Goal: Task Accomplishment & Management: Manage account settings

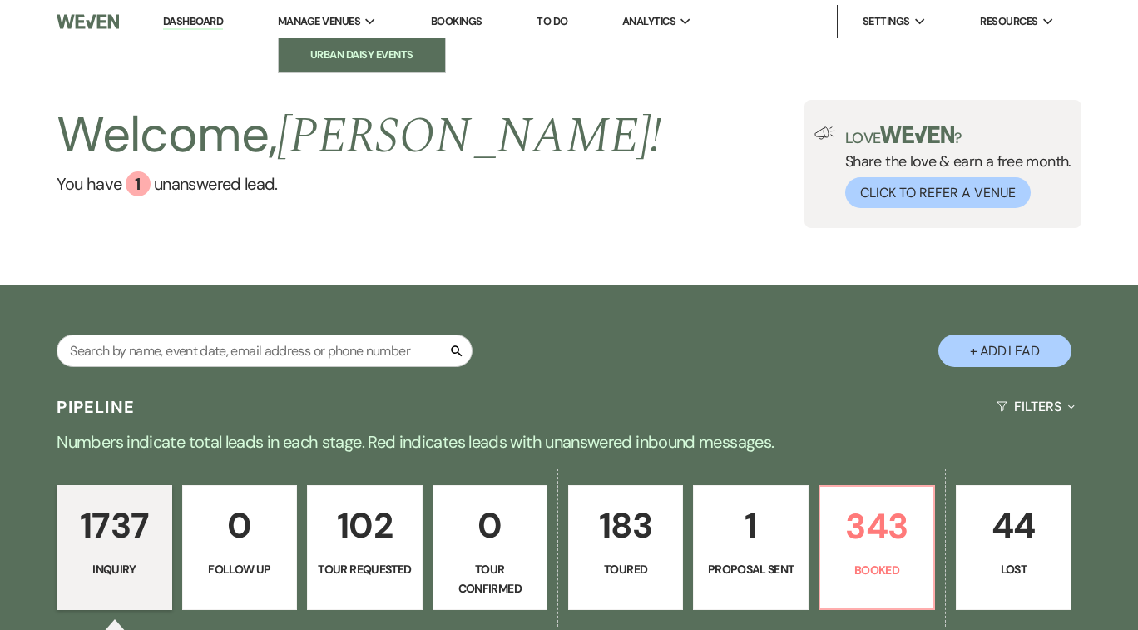
click at [364, 59] on li "Urban Daisy Events" at bounding box center [362, 55] width 150 height 17
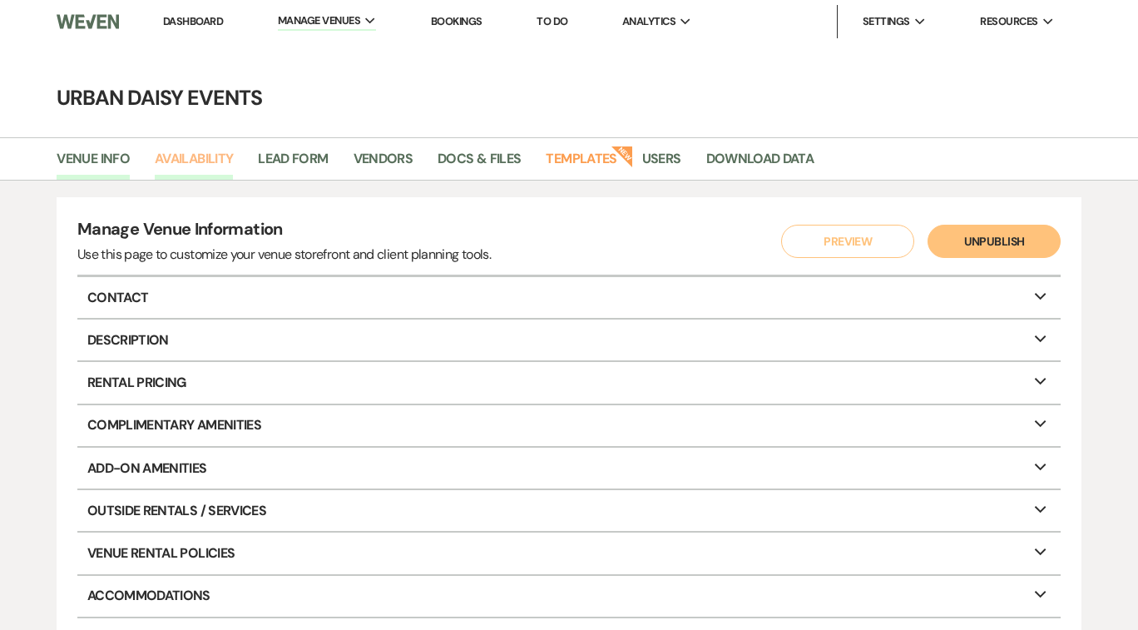
click at [220, 152] on link "Availability" at bounding box center [194, 164] width 78 height 32
select select "2"
select select "2026"
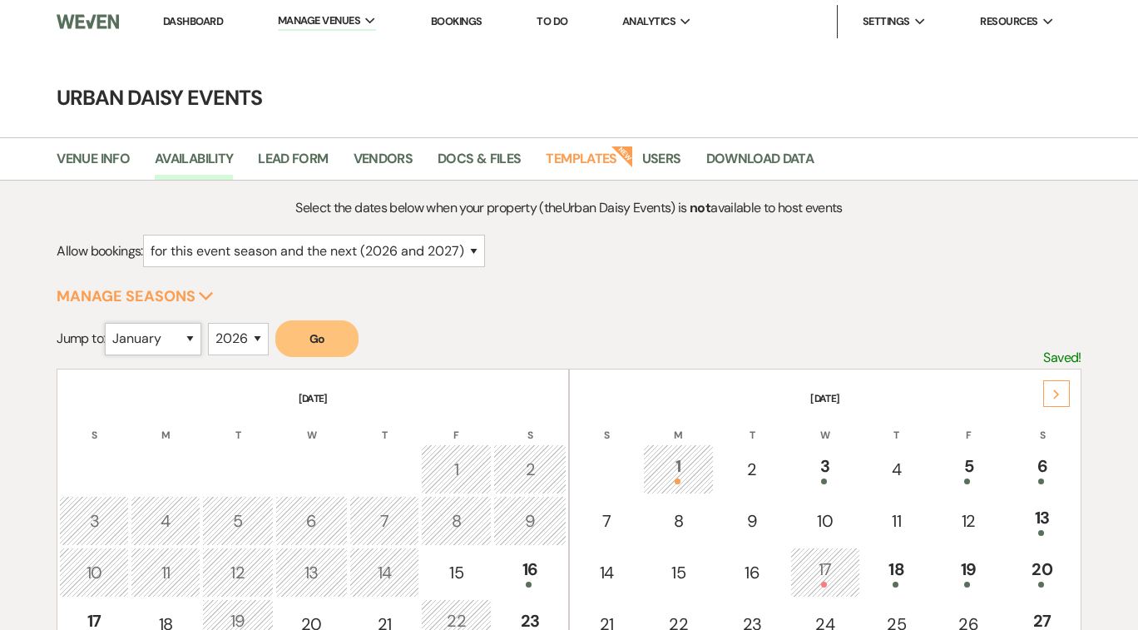
click at [196, 334] on select "January February March April May June July August September October November De…" at bounding box center [153, 339] width 97 height 32
select select "8"
click at [109, 323] on select "January February March April May June July August September October November De…" at bounding box center [153, 339] width 97 height 32
click at [259, 340] on select "2025 2026 2027 2028 2029" at bounding box center [238, 339] width 61 height 32
select select "2025"
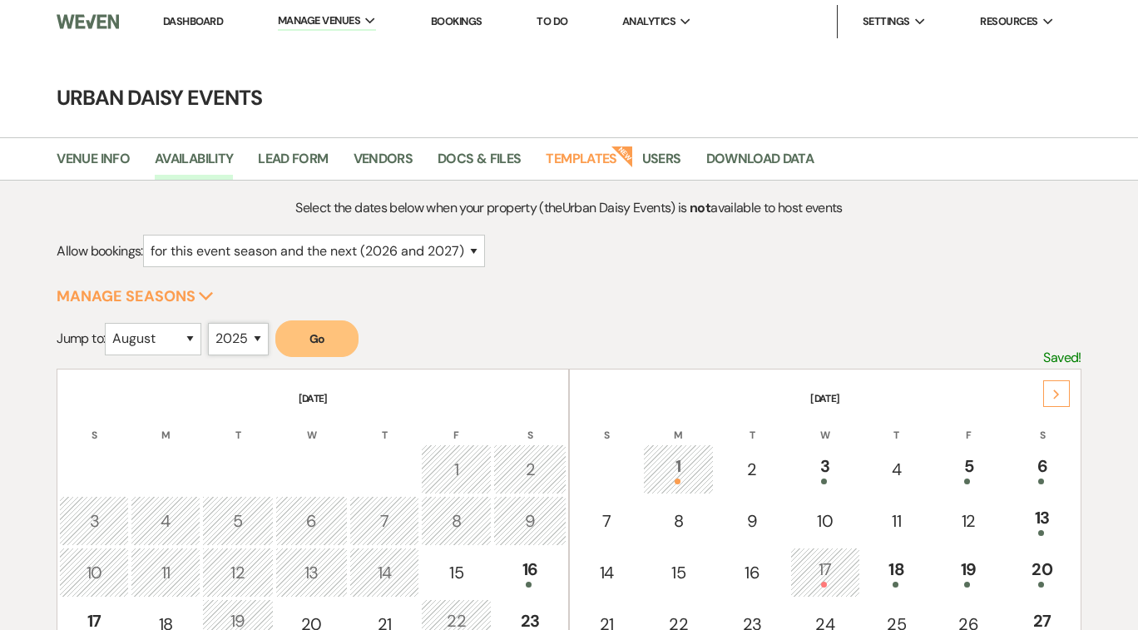
click at [212, 323] on select "2025 2026 2027 2028 2029" at bounding box center [238, 339] width 61 height 32
click at [320, 344] on button "Go" at bounding box center [316, 338] width 83 height 37
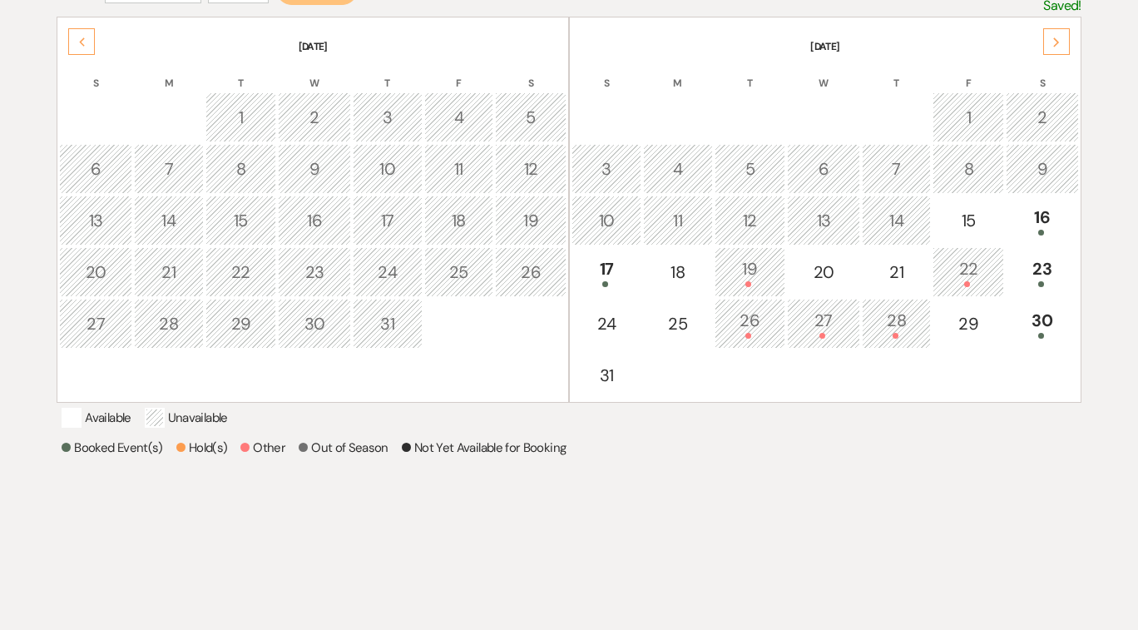
scroll to position [378, 0]
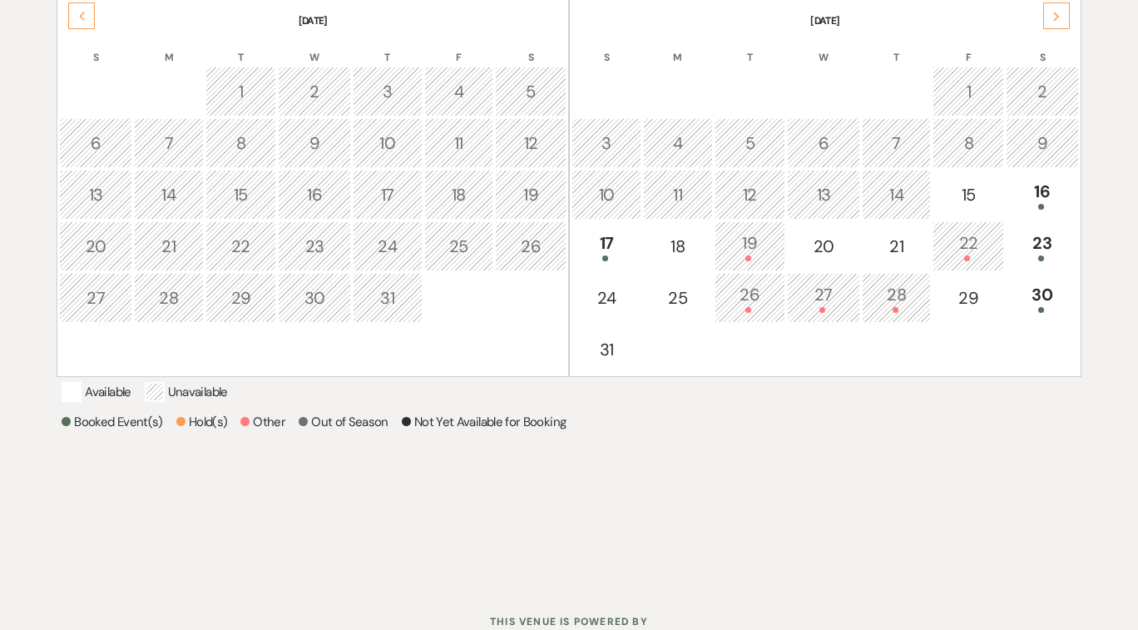
click at [748, 293] on div "26" at bounding box center [750, 297] width 53 height 31
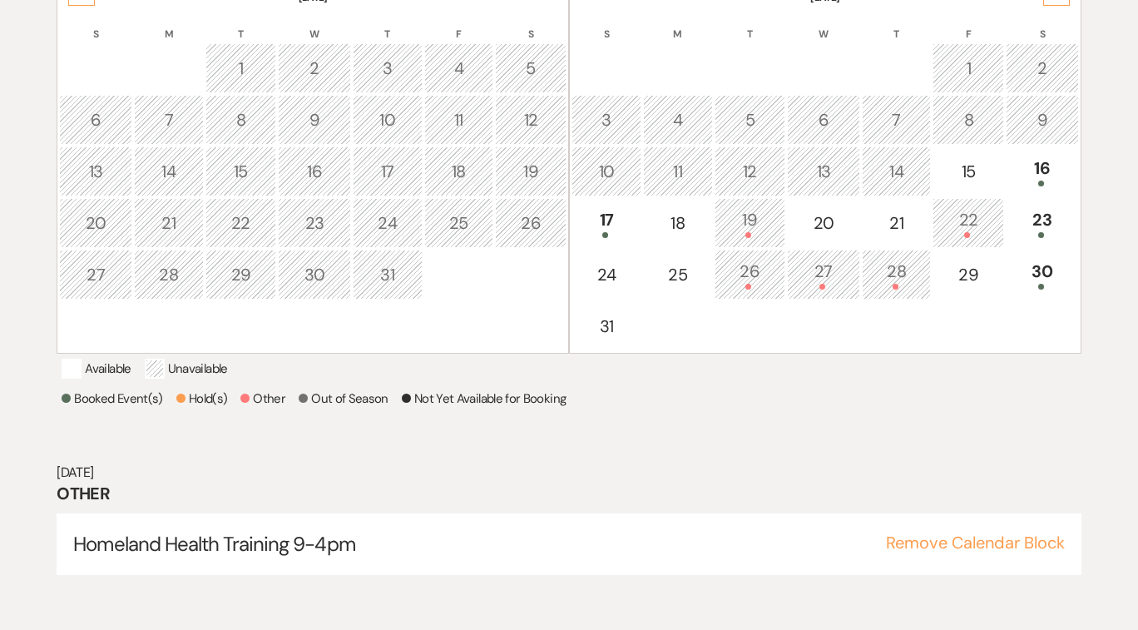
scroll to position [403, 0]
click at [821, 269] on div "27" at bounding box center [823, 272] width 55 height 31
click at [899, 272] on div "28" at bounding box center [897, 272] width 52 height 31
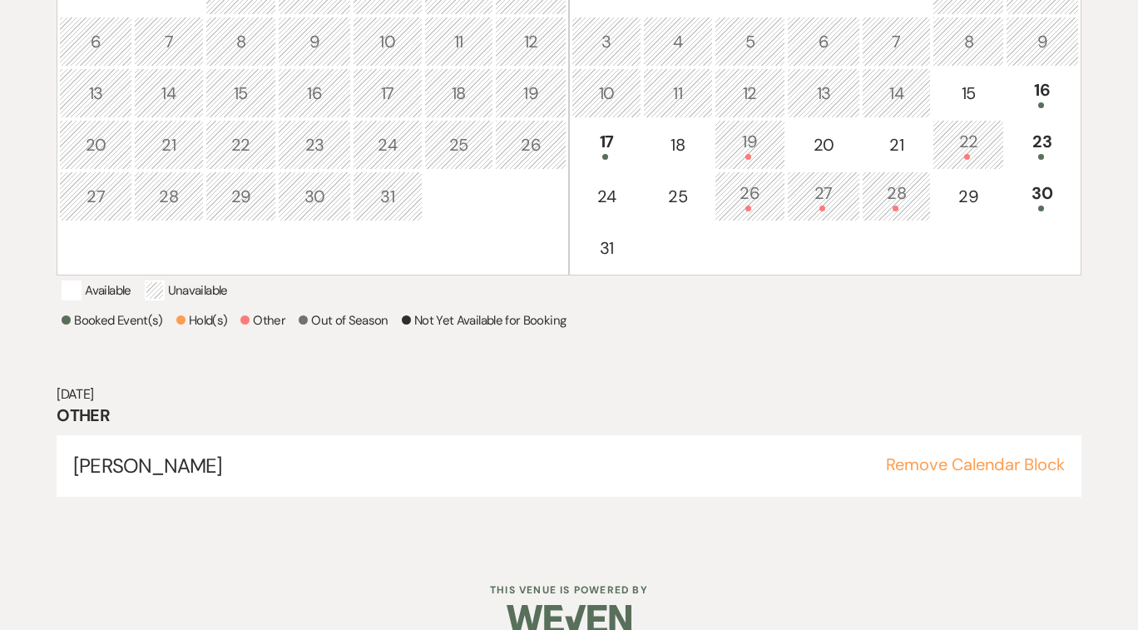
scroll to position [453, 0]
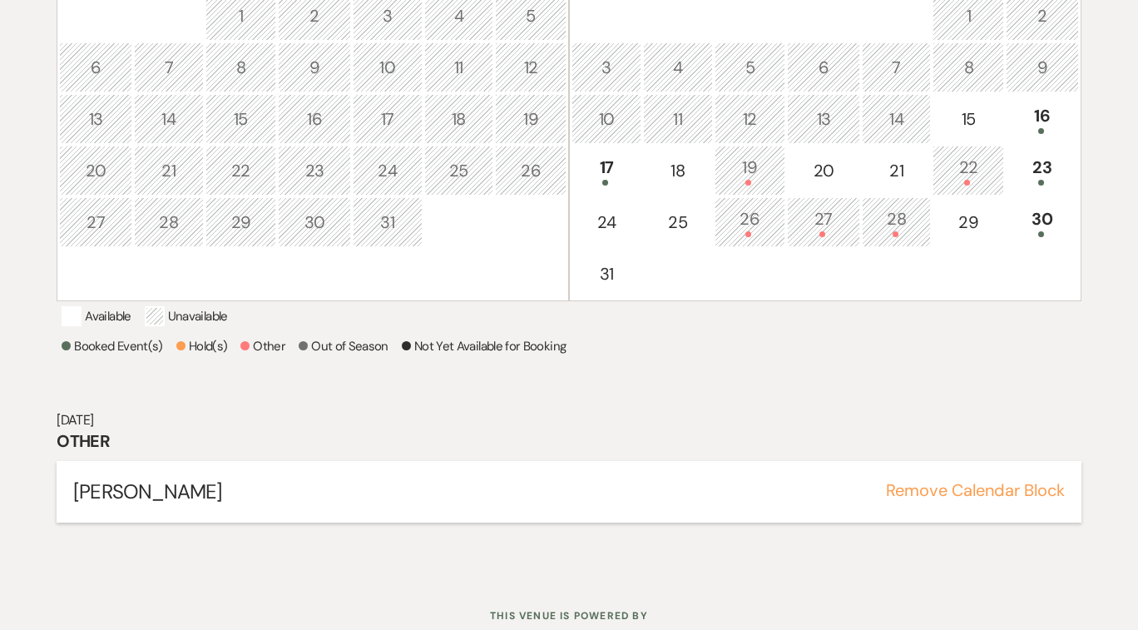
click at [114, 504] on span "[PERSON_NAME]" at bounding box center [147, 491] width 149 height 26
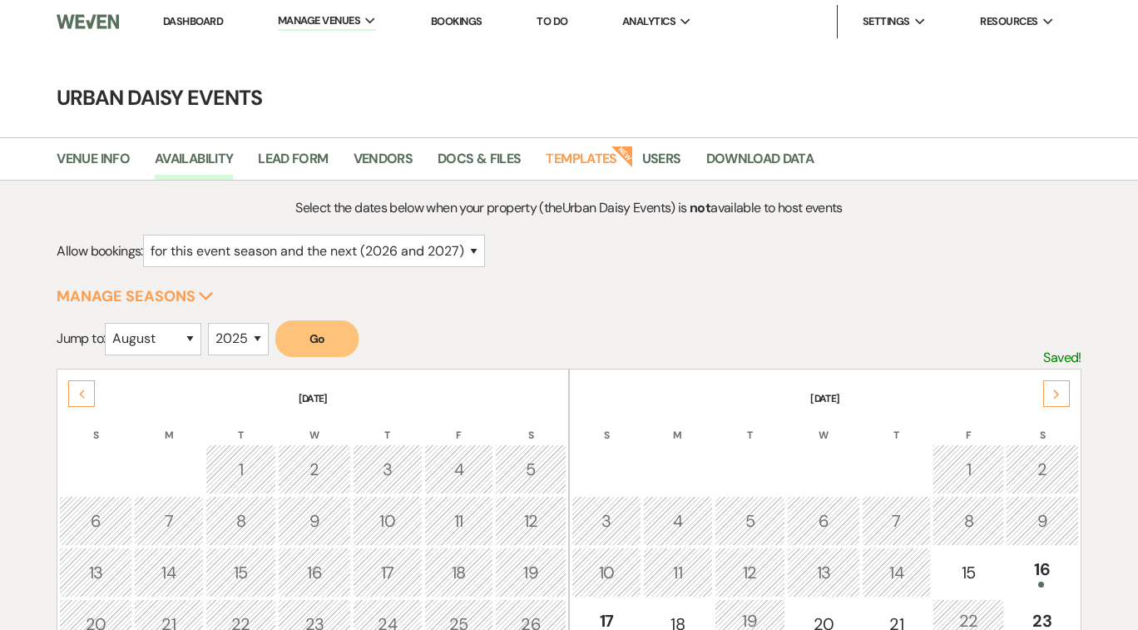
scroll to position [0, 0]
click at [219, 19] on link "Dashboard" at bounding box center [193, 21] width 60 height 14
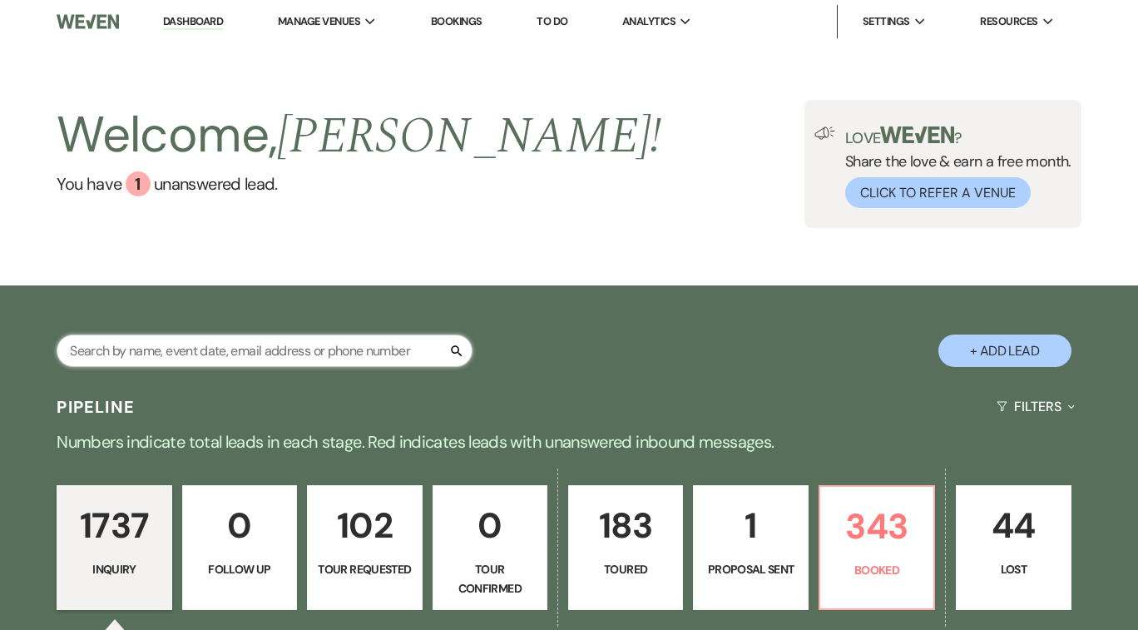
click at [192, 354] on input "text" at bounding box center [265, 350] width 416 height 32
type input "[PERSON_NAME]"
